Goal: Information Seeking & Learning: Learn about a topic

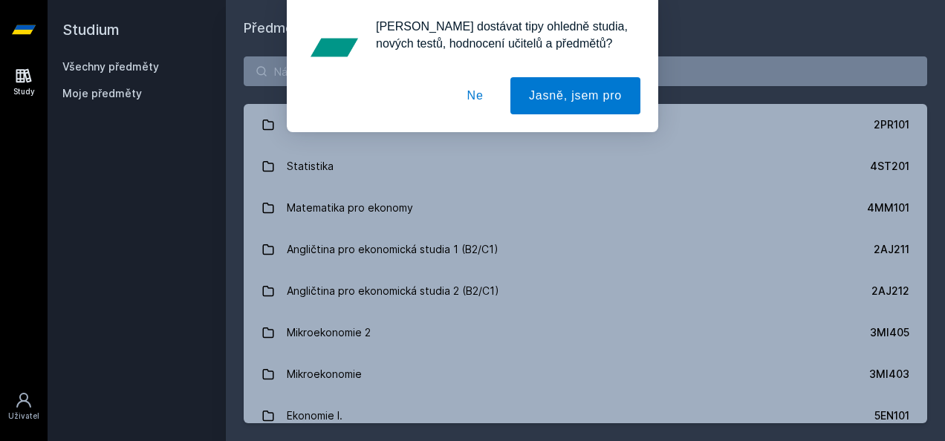
click at [484, 91] on button "Ne" at bounding box center [475, 95] width 53 height 37
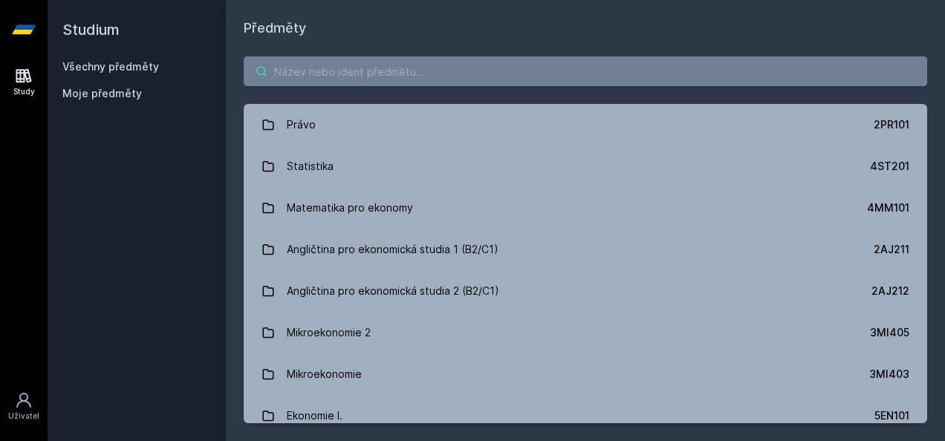
click at [362, 67] on input "search" at bounding box center [585, 71] width 683 height 30
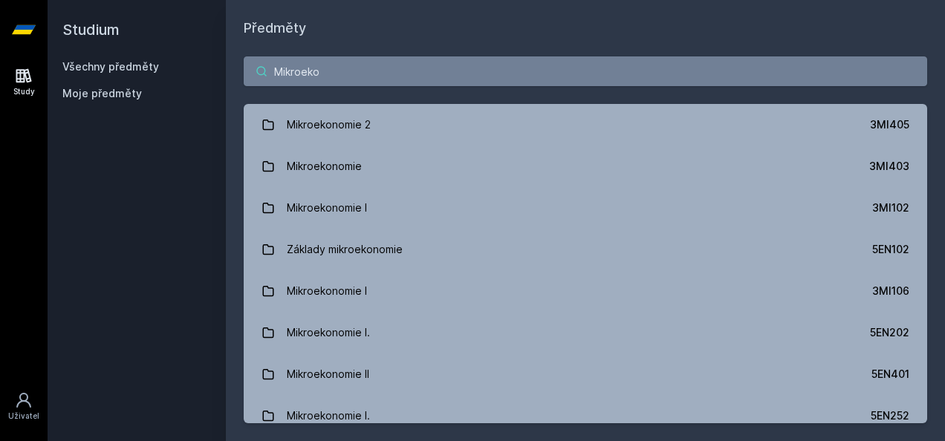
drag, startPoint x: 340, startPoint y: 65, endPoint x: 240, endPoint y: 81, distance: 101.5
click at [240, 81] on div "Mikroeko Mikroekonomie 2 3MI405 Mikroekonomie 3MI403 Mikroekonomie I 3MI102 Zák…" at bounding box center [585, 240] width 719 height 403
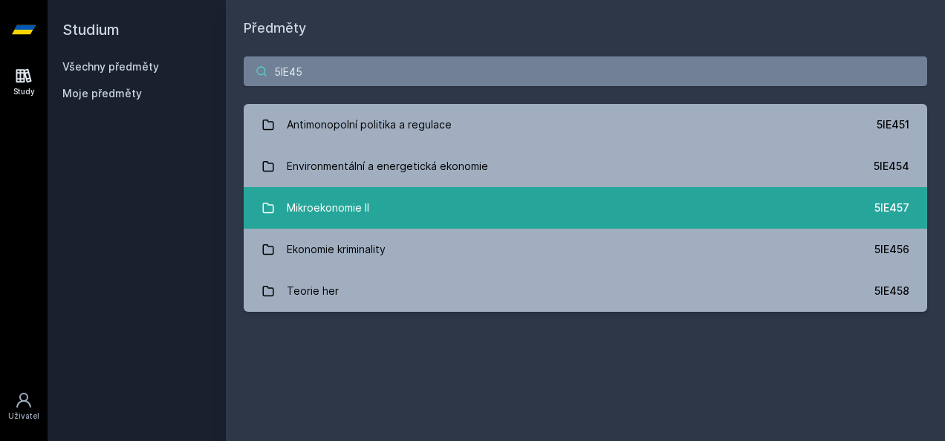
type input "5IE45"
click at [305, 201] on div "Mikroekonomie II" at bounding box center [328, 208] width 82 height 30
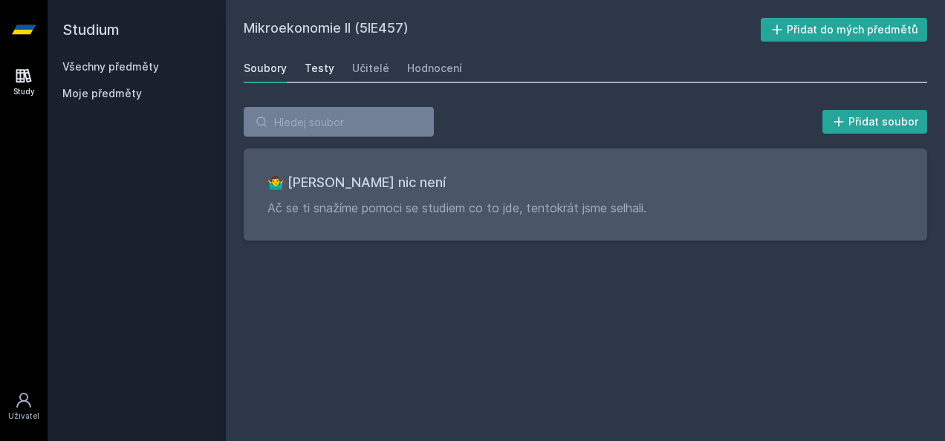
click at [319, 78] on link "Testy" at bounding box center [320, 68] width 30 height 30
click at [285, 76] on link "Soubory" at bounding box center [265, 68] width 43 height 30
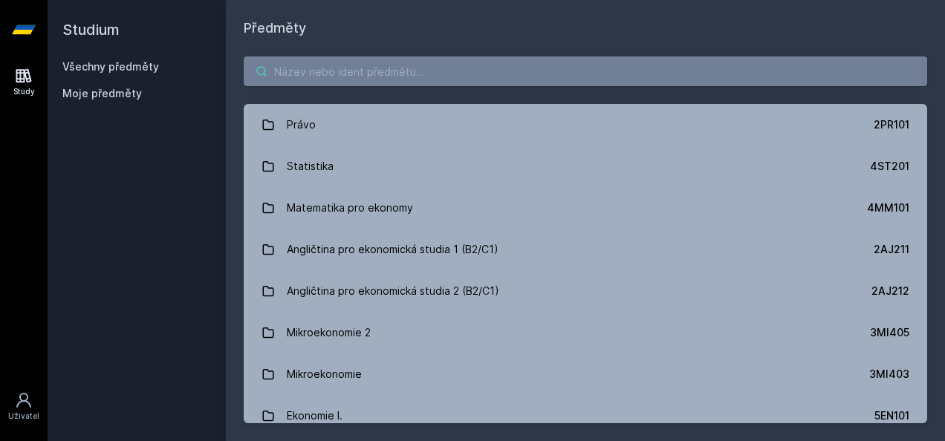
click at [317, 74] on input "search" at bounding box center [585, 71] width 683 height 30
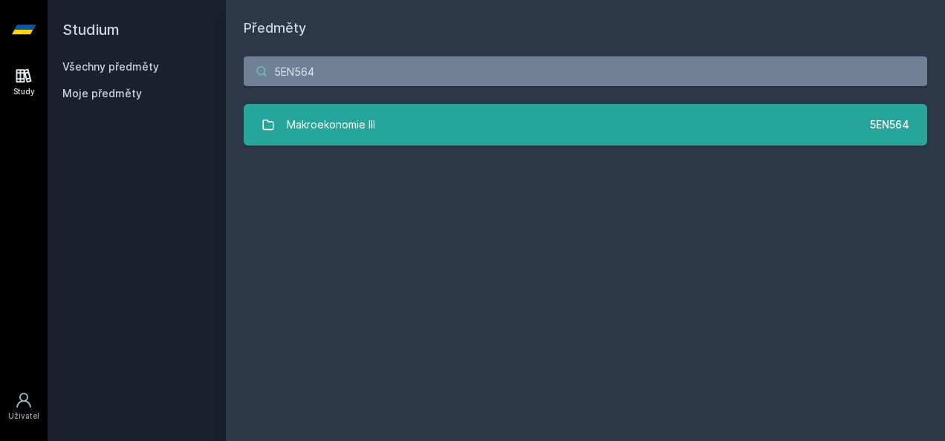
type input "5EN564"
click at [417, 126] on link "Makroekonomie III 5EN564" at bounding box center [585, 125] width 683 height 42
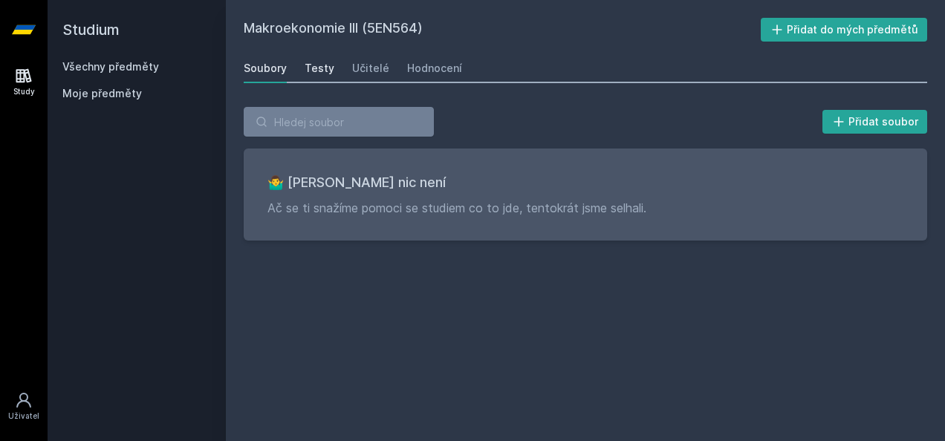
click at [322, 77] on link "Testy" at bounding box center [320, 68] width 30 height 30
click at [381, 71] on div "Učitelé" at bounding box center [370, 68] width 37 height 15
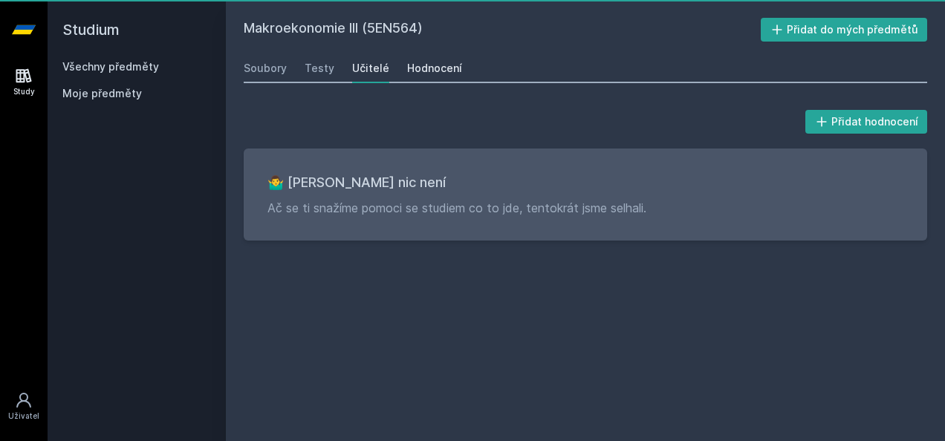
click at [436, 73] on div "Hodnocení" at bounding box center [434, 68] width 55 height 15
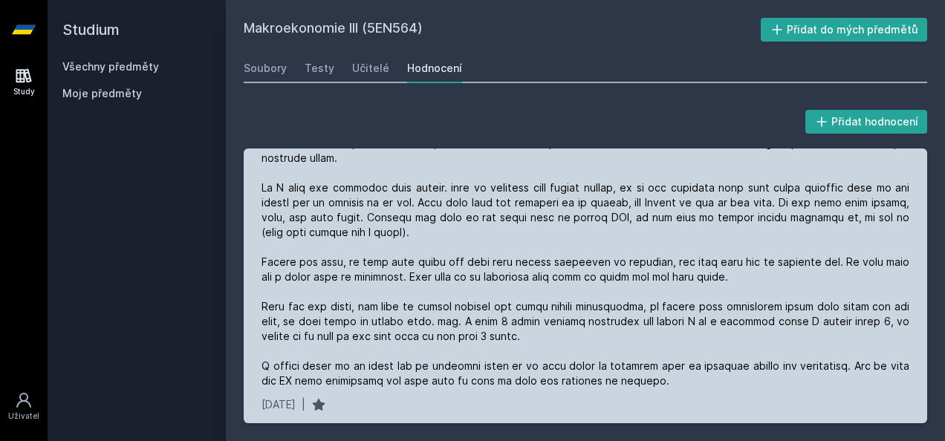
scroll to position [386, 0]
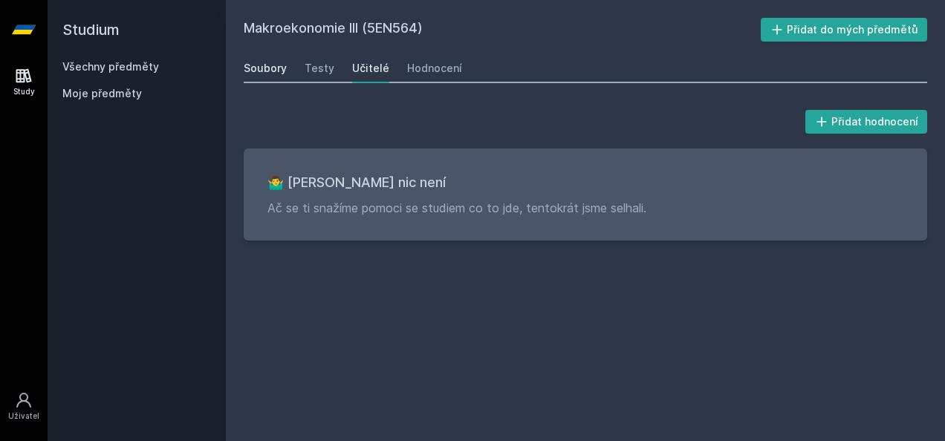
click at [276, 61] on div "Soubory" at bounding box center [265, 68] width 43 height 15
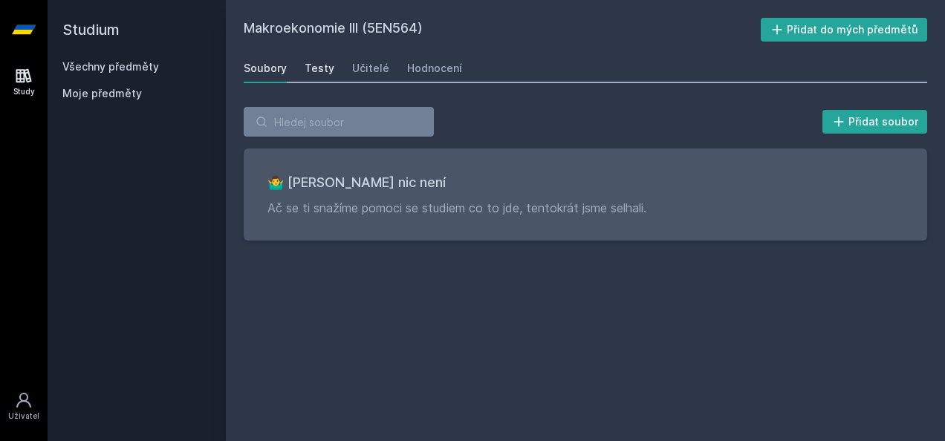
click at [310, 62] on div "Testy" at bounding box center [320, 68] width 30 height 15
click at [279, 65] on div "Soubory" at bounding box center [265, 68] width 43 height 15
